Goal: Find specific page/section: Find specific page/section

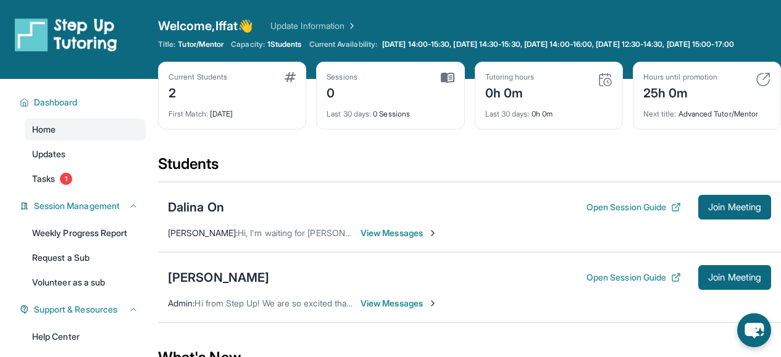
scroll to position [68, 0]
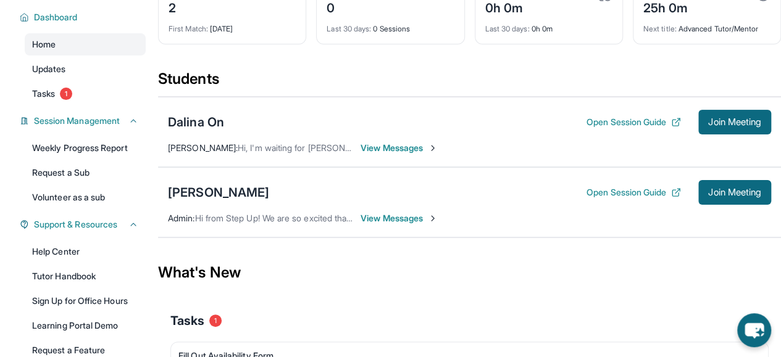
scroll to position [85, 0]
click at [651, 128] on button "Open Session Guide" at bounding box center [633, 122] width 94 height 12
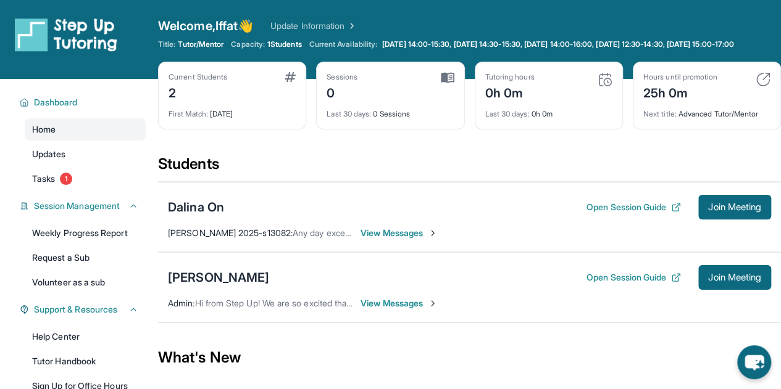
click at [404, 239] on span "View Messages" at bounding box center [398, 233] width 77 height 12
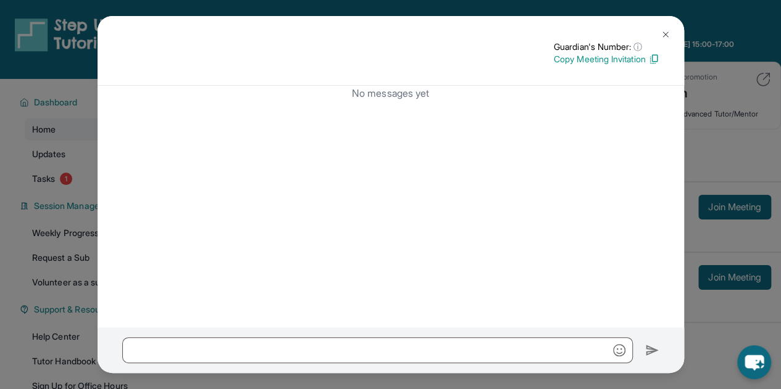
click at [667, 39] on img at bounding box center [665, 35] width 10 height 10
